Goal: Information Seeking & Learning: Understand process/instructions

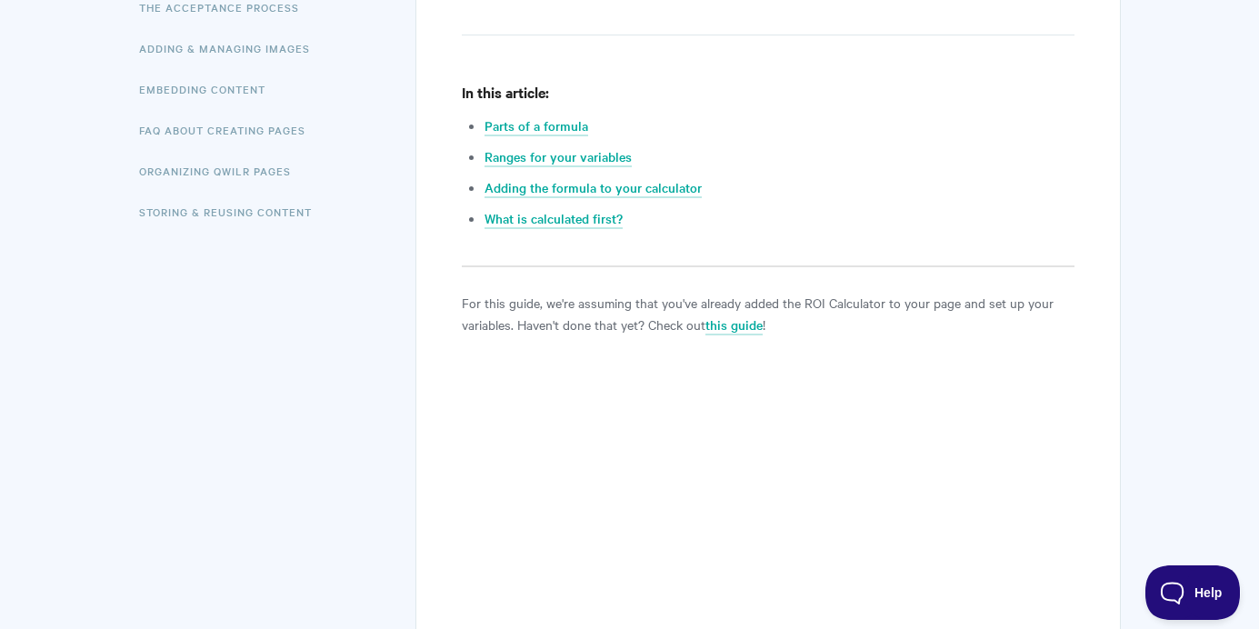
scroll to position [581, 0]
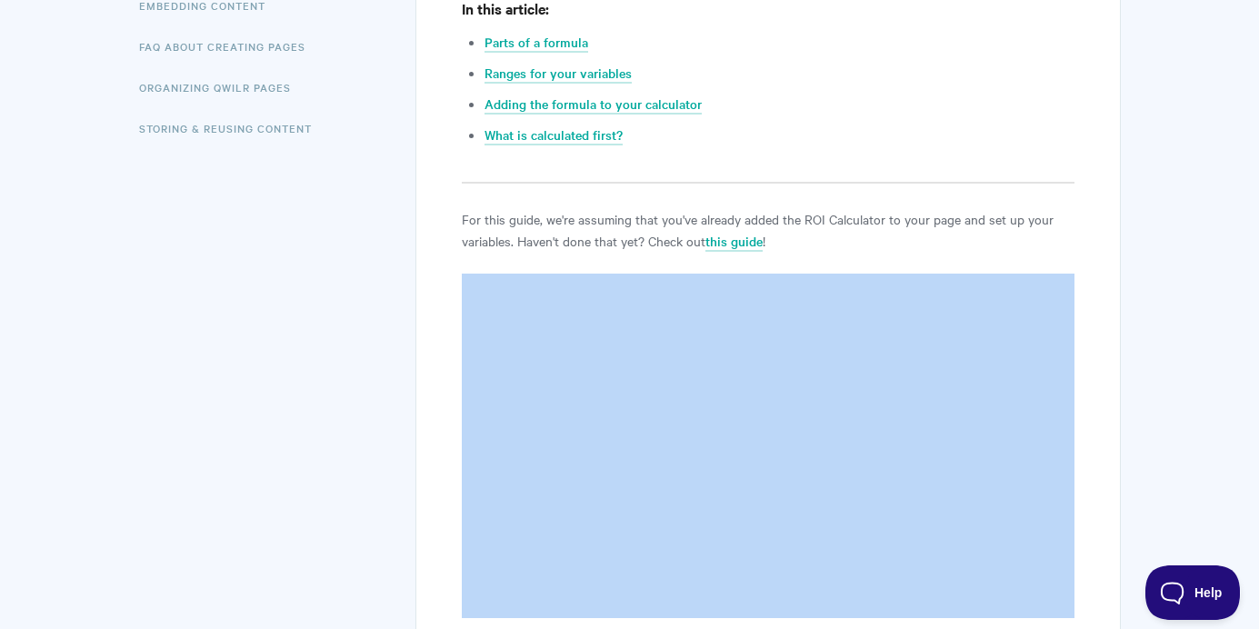
drag, startPoint x: 909, startPoint y: 270, endPoint x: 889, endPoint y: 276, distance: 21.0
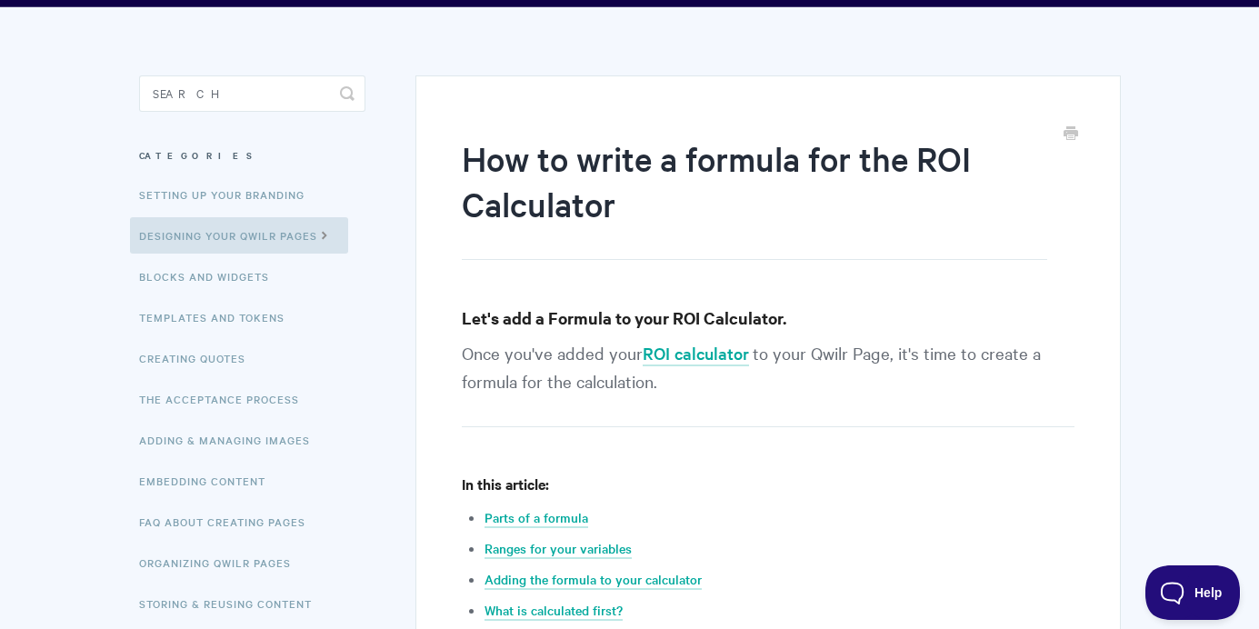
scroll to position [116, 0]
